Goal: Task Accomplishment & Management: Use online tool/utility

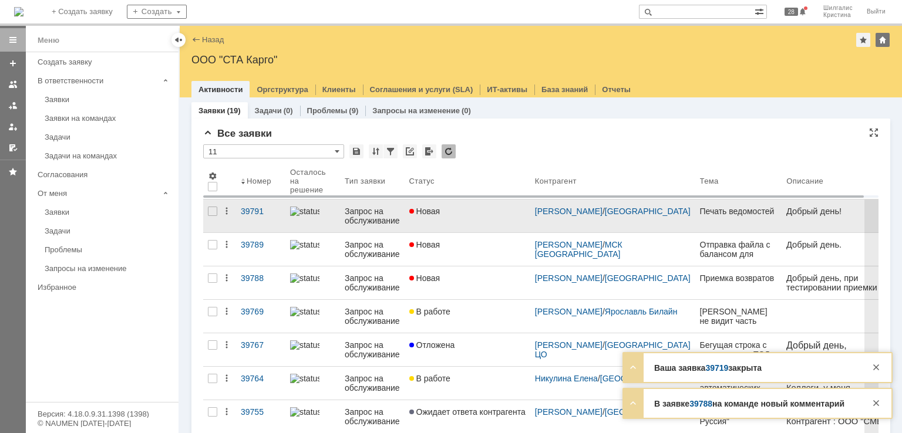
click at [497, 212] on div "Новая" at bounding box center [467, 211] width 116 height 9
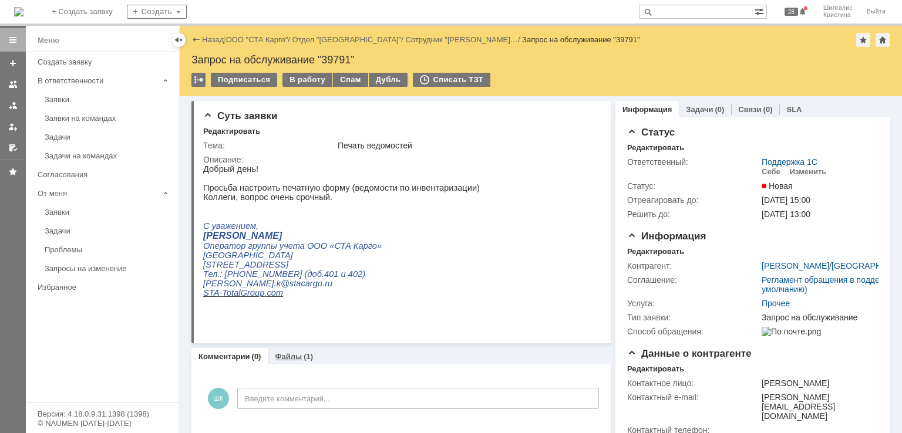
click at [298, 359] on link "Файлы" at bounding box center [288, 356] width 27 height 9
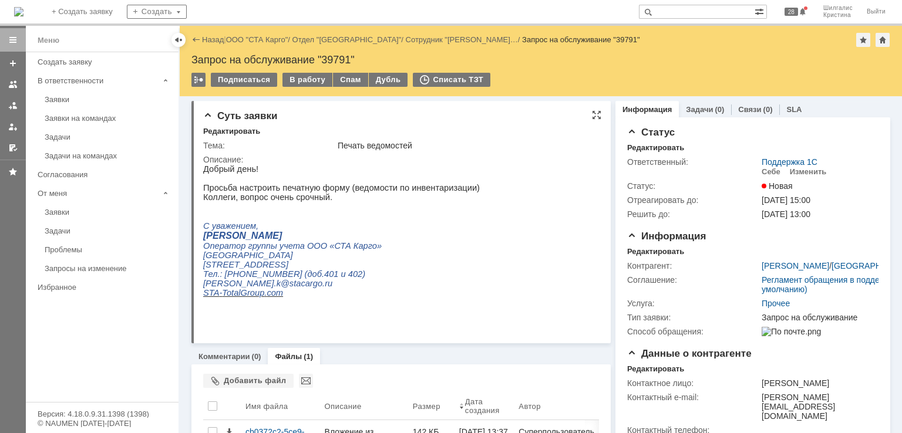
click at [379, 338] on div "Суть заявки Редактировать Тема: Печать ведомостей Описание:" at bounding box center [400, 222] width 419 height 243
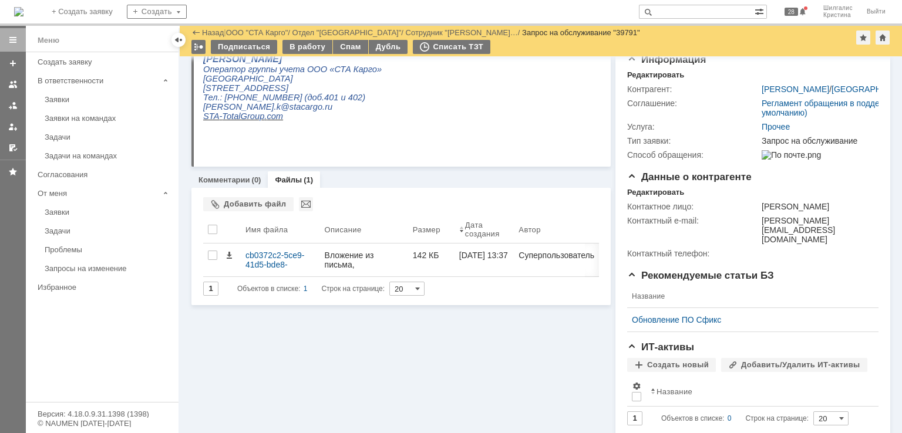
scroll to position [207, 0]
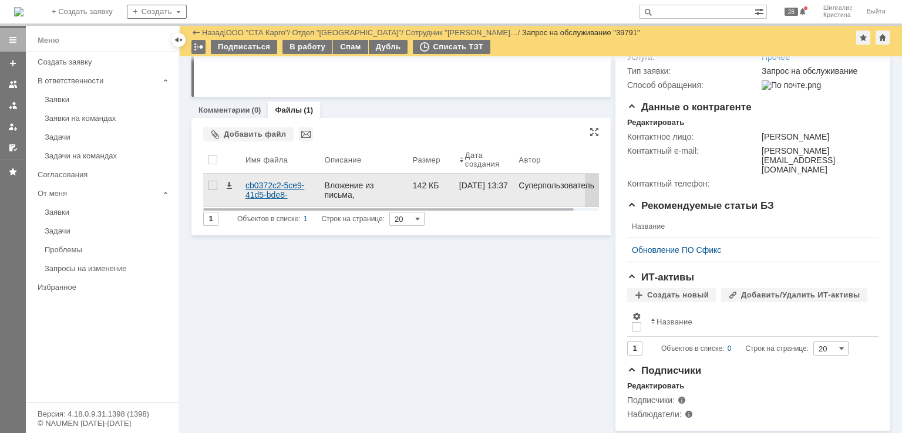
click at [267, 184] on div "cb0372c2-5ce9-41d5-bde8-9e66054ecb9e.jpg" at bounding box center [280, 190] width 70 height 19
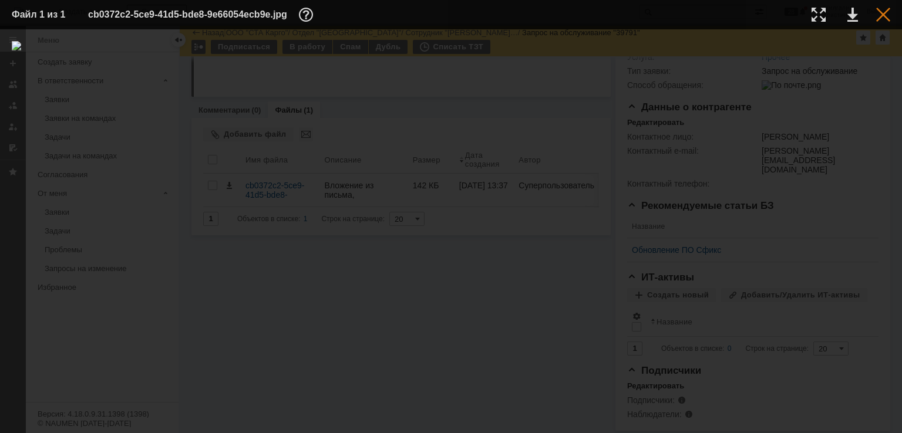
click at [880, 12] on div at bounding box center [883, 15] width 14 height 14
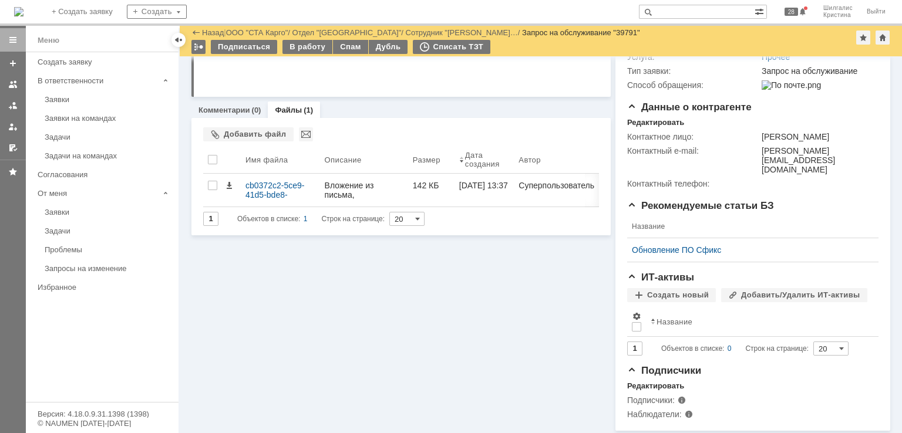
click at [405, 314] on div "Суть заявки Редактировать Тема: Печать ведомостей Описание: Комментарии (0) Фай…" at bounding box center [400, 140] width 419 height 581
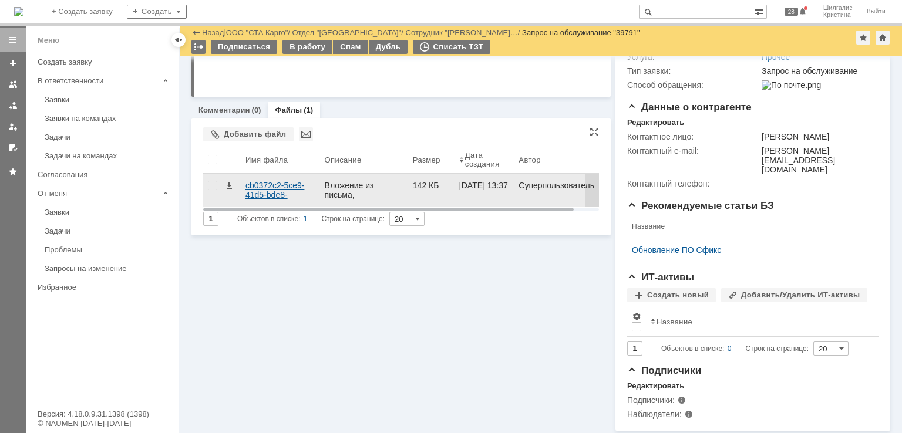
click at [264, 189] on div "cb0372c2-5ce9-41d5-bde8-9e66054ecb9e.jpg" at bounding box center [280, 190] width 70 height 19
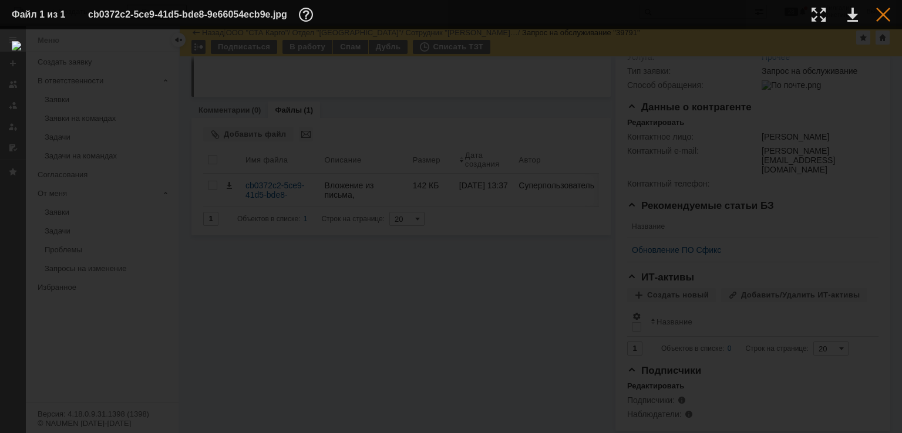
click at [885, 14] on div at bounding box center [883, 15] width 14 height 14
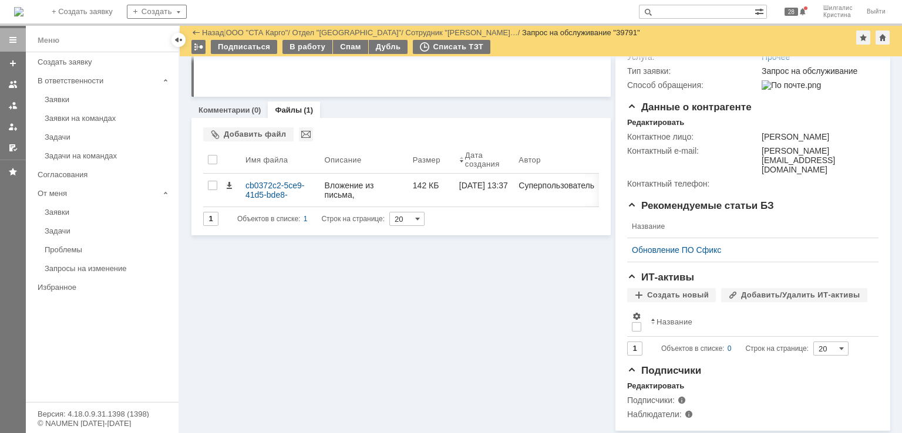
click at [498, 351] on div "Суть заявки Редактировать Тема: Печать ведомостей Описание: Комментарии (0) Фай…" at bounding box center [400, 140] width 419 height 581
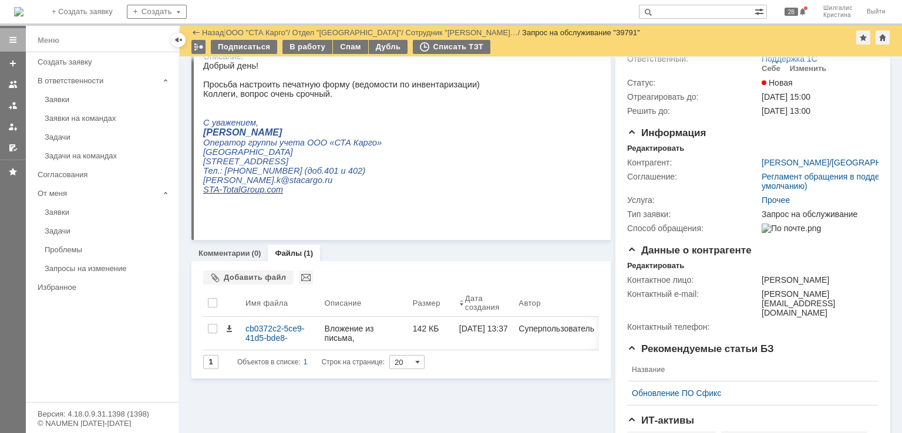
scroll to position [0, 0]
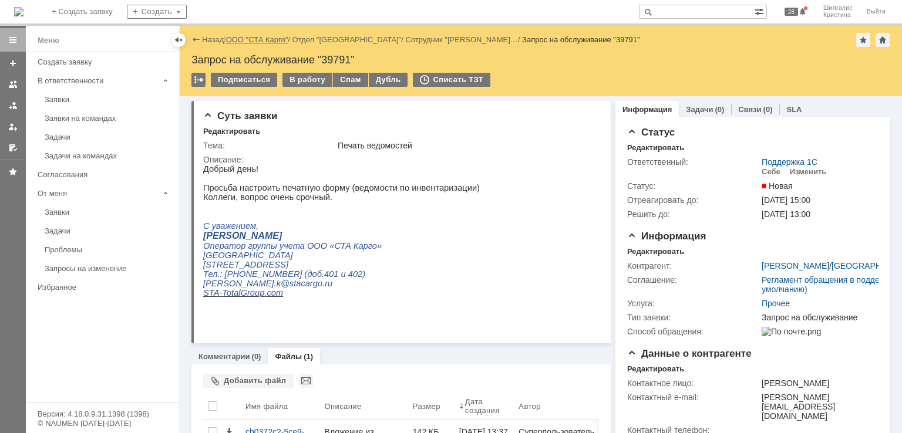
click at [261, 38] on link "ООО "СТА Карго"" at bounding box center [257, 39] width 62 height 9
